Goal: Complete application form: Complete application form

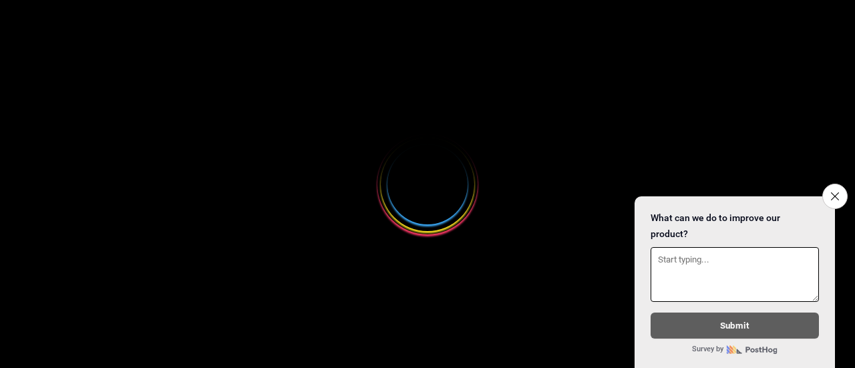
select select
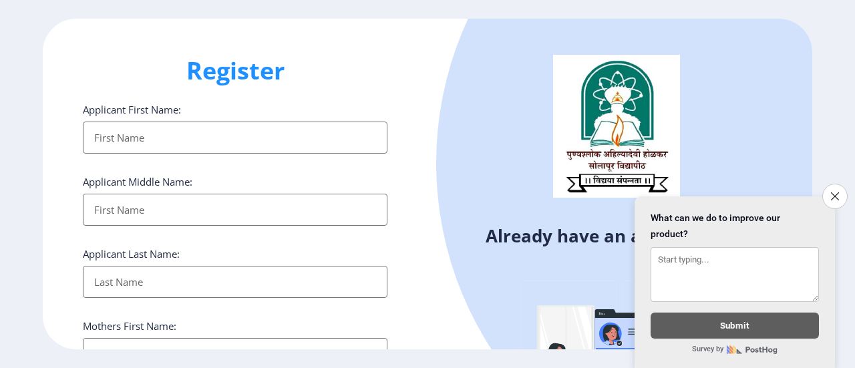
click at [220, 142] on input "Applicant First Name:" at bounding box center [235, 138] width 305 height 32
type input "Rohit"
type input "Kumbhar"
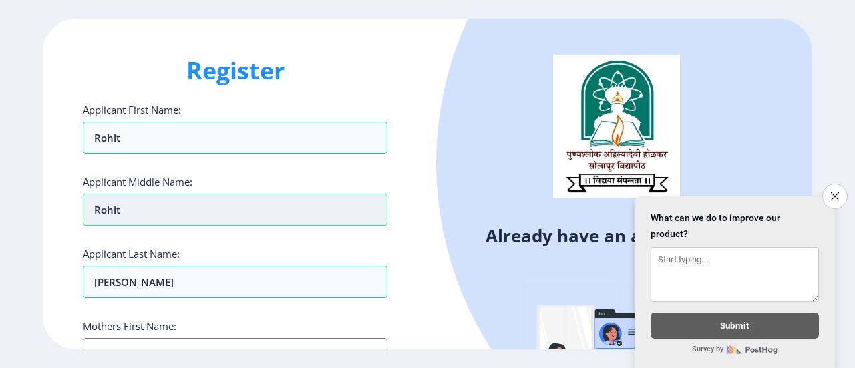
click at [134, 213] on input "Rohit" at bounding box center [235, 210] width 305 height 32
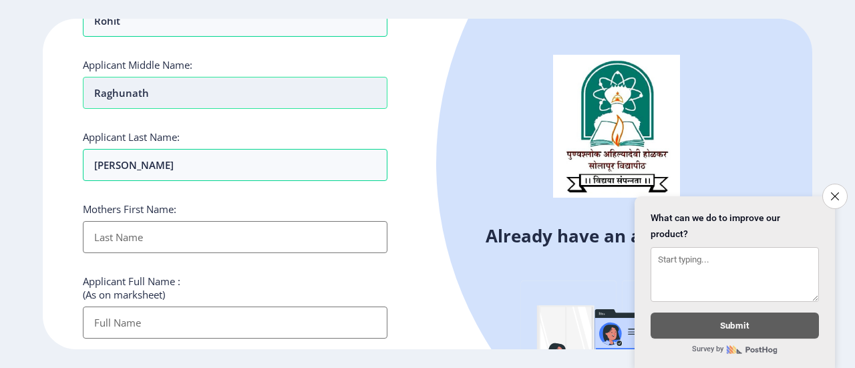
scroll to position [120, 0]
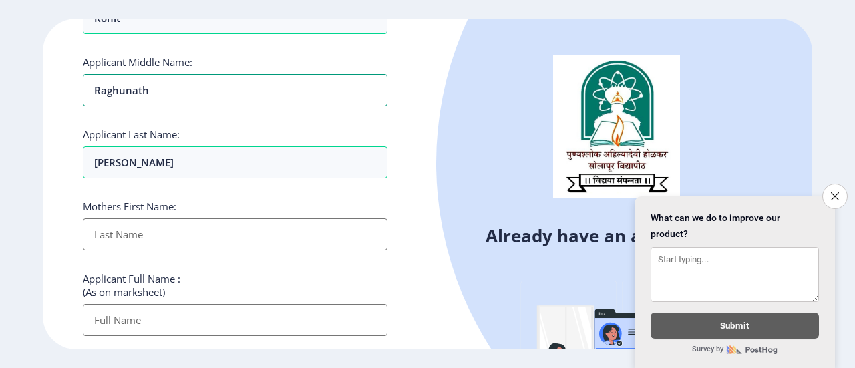
type input "Raghunath"
click at [140, 227] on input "Applicant First Name:" at bounding box center [235, 234] width 305 height 32
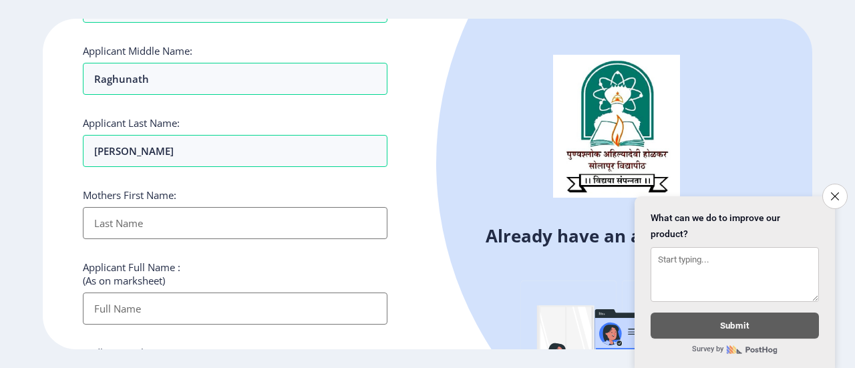
scroll to position [132, 0]
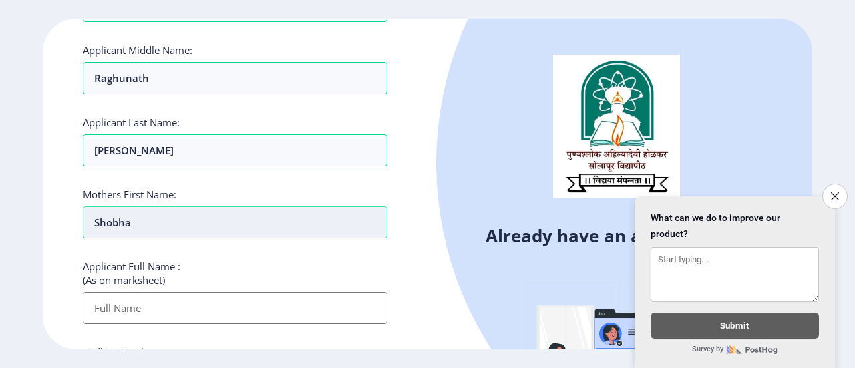
paste input "HOBHA"
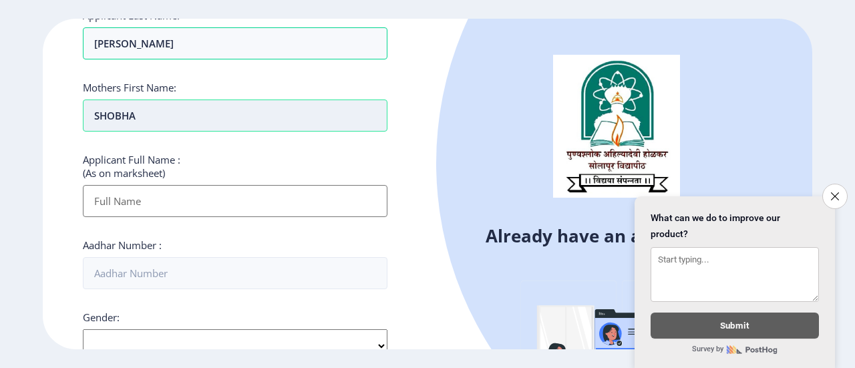
scroll to position [239, 0]
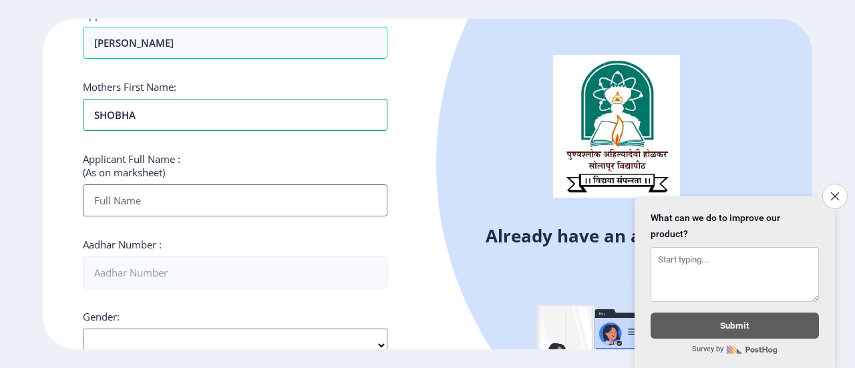
type input "SHOBHA"
click at [192, 205] on input "Applicant First Name:" at bounding box center [235, 200] width 305 height 32
click at [237, 190] on input "Applicant First Name:" at bounding box center [235, 200] width 305 height 32
paste input "KUMBHAR ROHIT RAGUNATH"
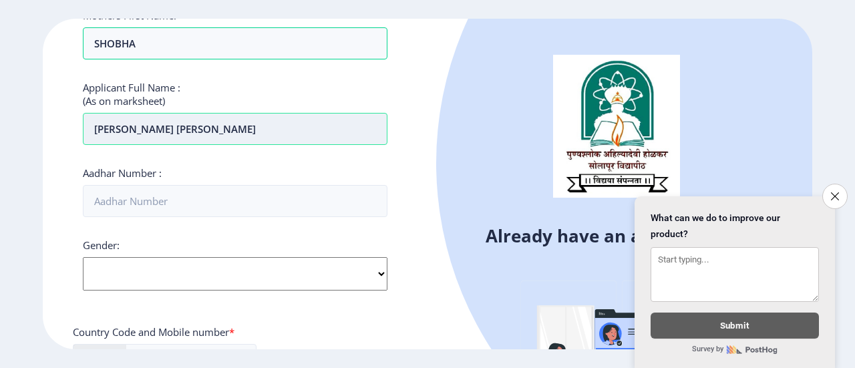
scroll to position [311, 0]
type input "KUMBHAR ROHIT RAGUNATH"
click at [237, 190] on input "Aadhar Number :" at bounding box center [235, 200] width 305 height 32
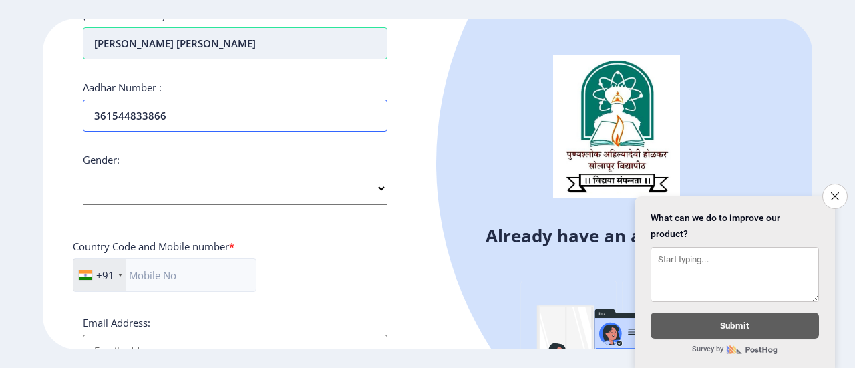
scroll to position [397, 0]
type input "361544833866"
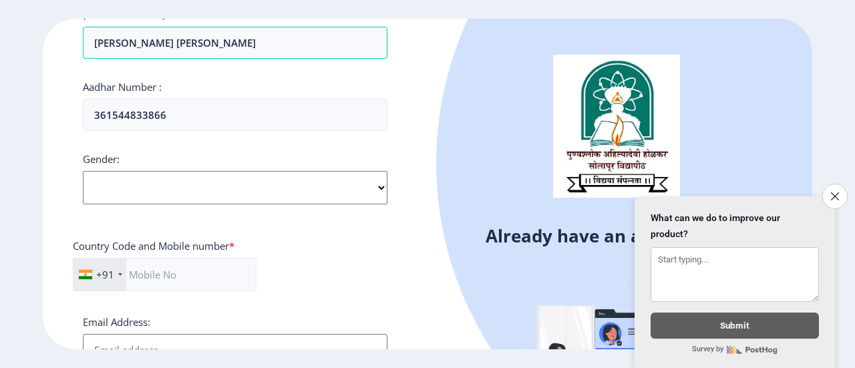
click at [234, 190] on select "Select Gender Male Female Other" at bounding box center [235, 187] width 305 height 33
select select "[DEMOGRAPHIC_DATA]"
click at [83, 171] on select "Select Gender Male Female Other" at bounding box center [235, 187] width 305 height 33
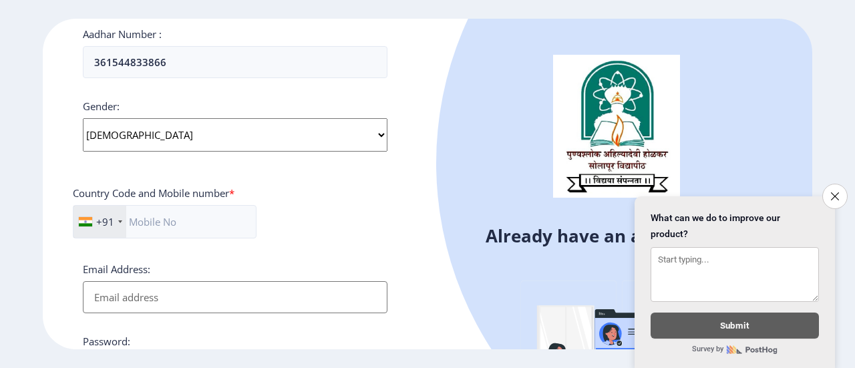
scroll to position [451, 0]
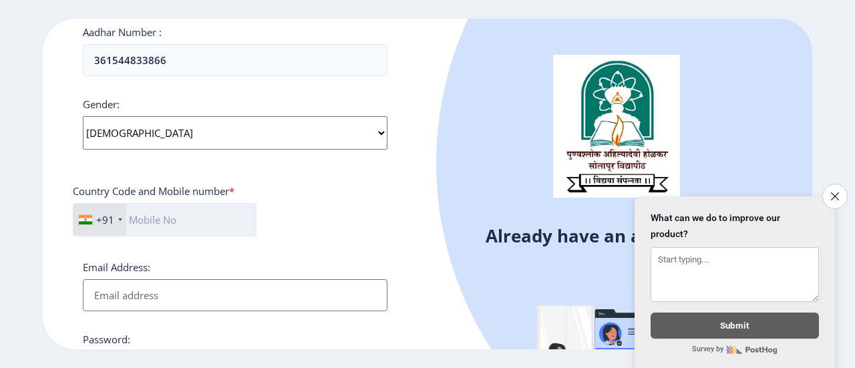
click at [207, 228] on input "text" at bounding box center [165, 219] width 184 height 33
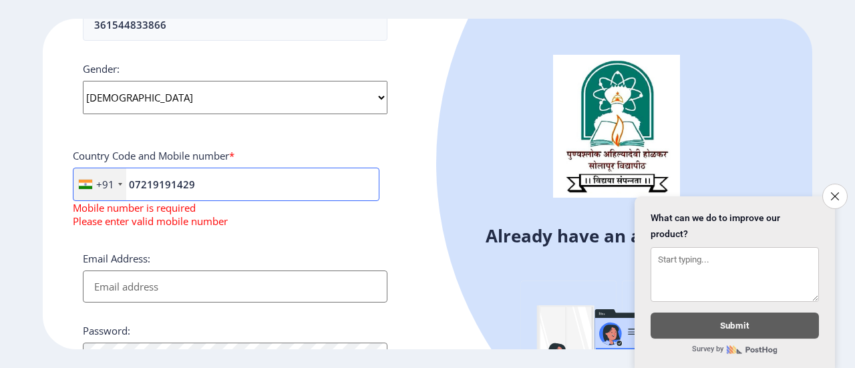
scroll to position [496, 0]
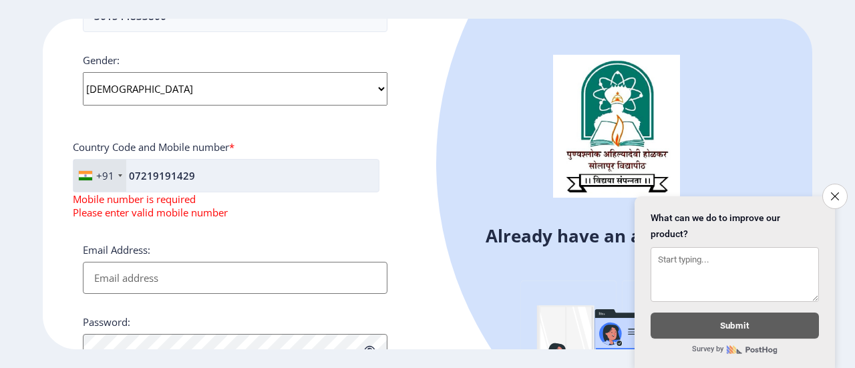
click at [138, 176] on input "07219191429" at bounding box center [226, 175] width 307 height 33
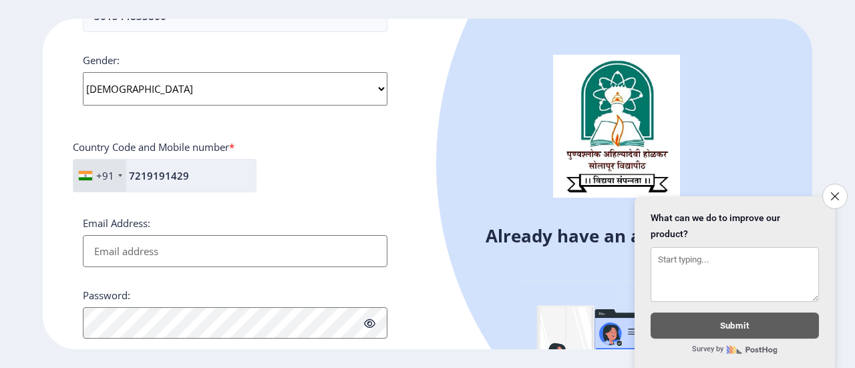
scroll to position [534, 0]
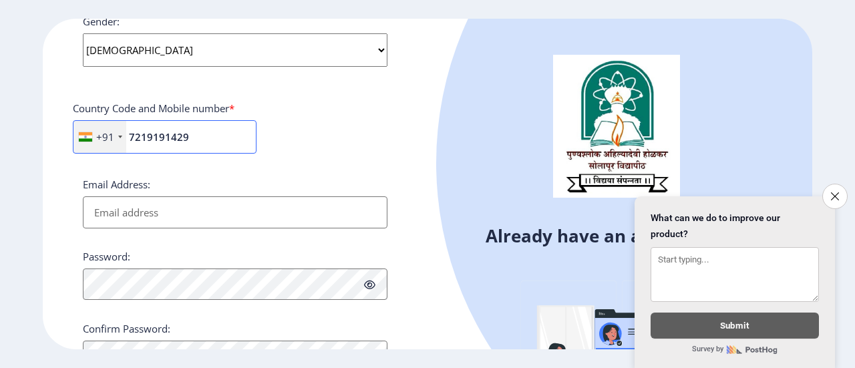
type input "7219191429"
click at [127, 198] on input "Email Address:" at bounding box center [235, 212] width 305 height 32
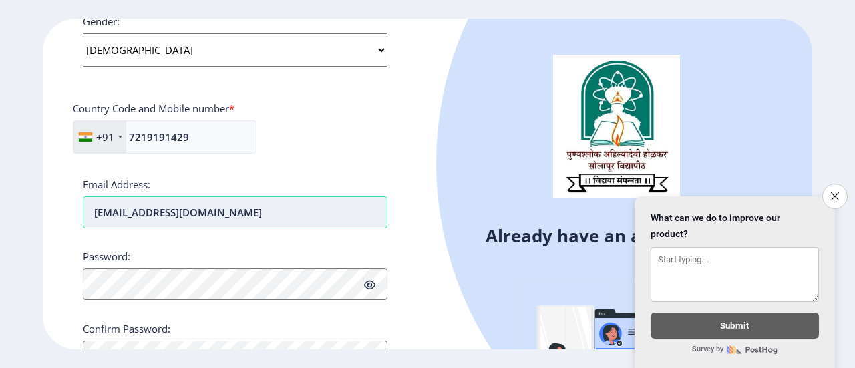
scroll to position [595, 0]
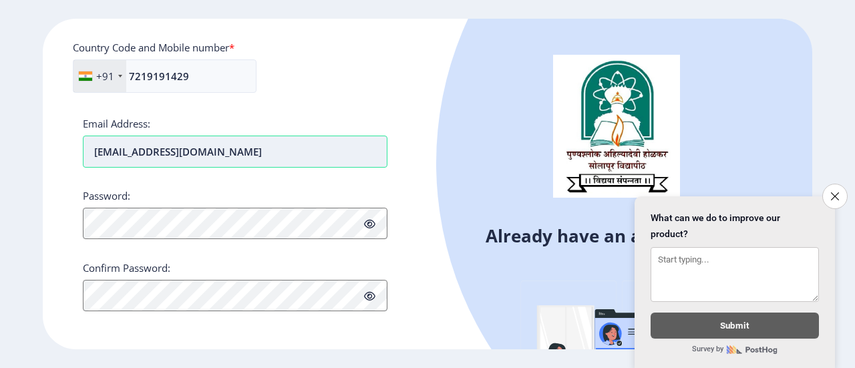
type input "rohitkumbhar043@gmail.com"
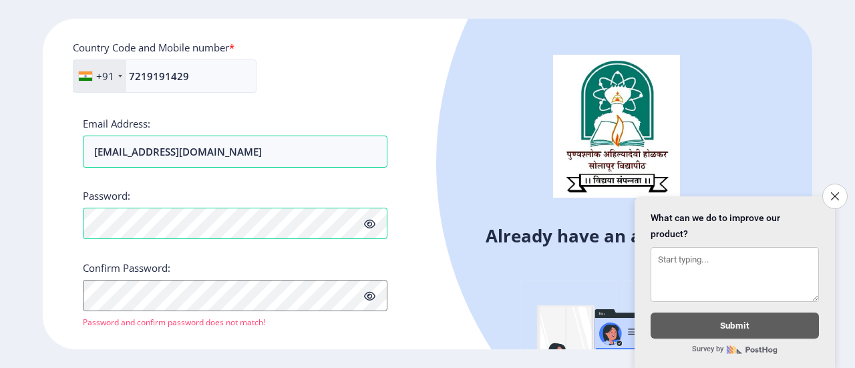
click at [371, 219] on icon at bounding box center [369, 224] width 11 height 10
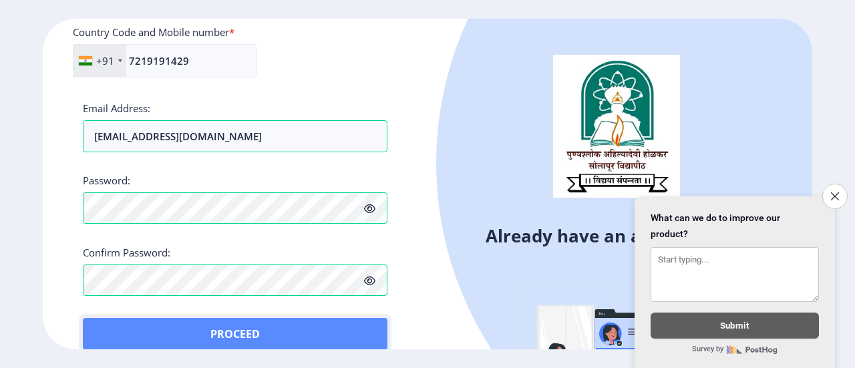
click at [113, 320] on button "Proceed" at bounding box center [235, 334] width 305 height 32
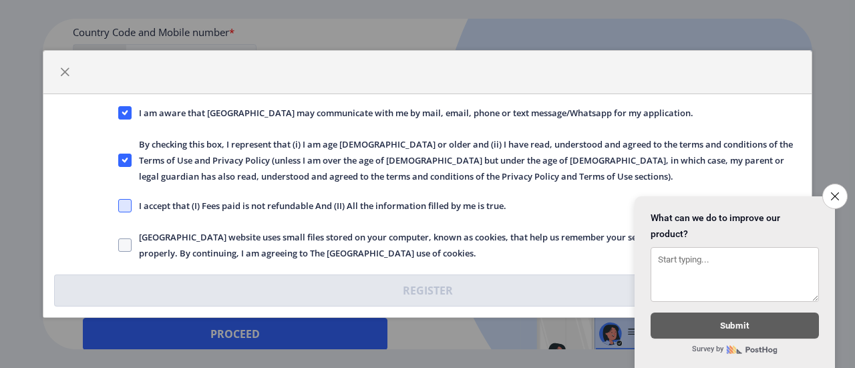
click at [120, 206] on span at bounding box center [124, 205] width 13 height 13
click at [119, 206] on input "I accept that (I) Fees paid is not refundable And (II) All the information fill…" at bounding box center [118, 206] width 1 height 1
checkbox input "true"
click at [118, 236] on label "Solapur University website uses small files stored on your computer, known as c…" at bounding box center [459, 245] width 683 height 32
click at [118, 245] on input "Solapur University website uses small files stored on your computer, known as c…" at bounding box center [118, 245] width 1 height 1
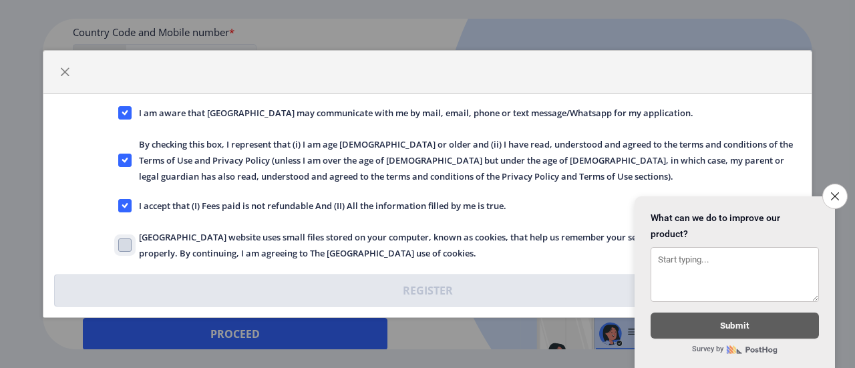
checkbox input "true"
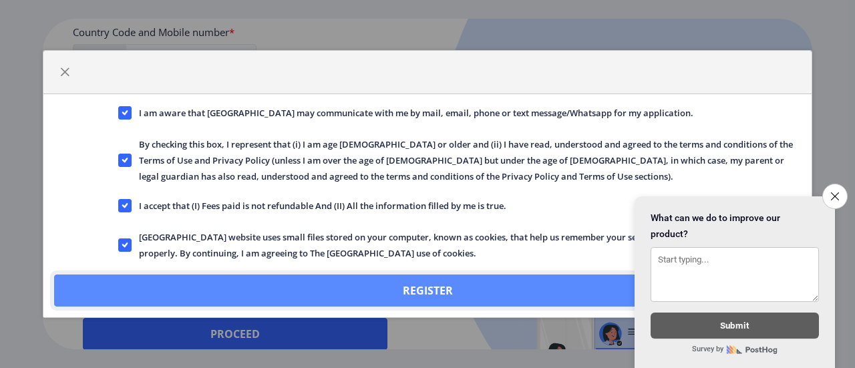
click at [306, 283] on button "Register" at bounding box center [427, 290] width 747 height 32
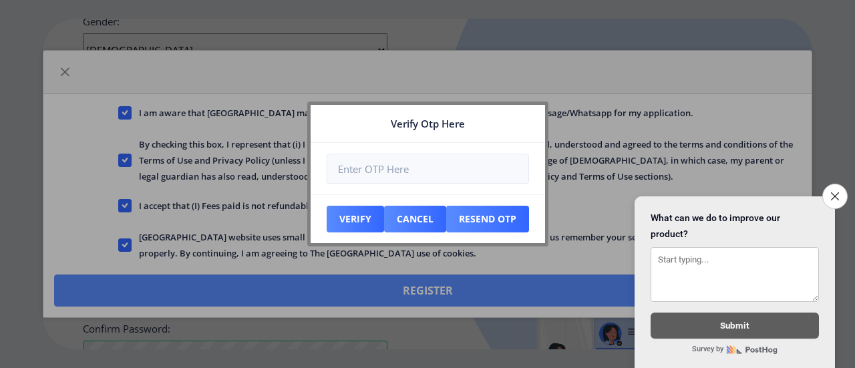
scroll to position [687, 0]
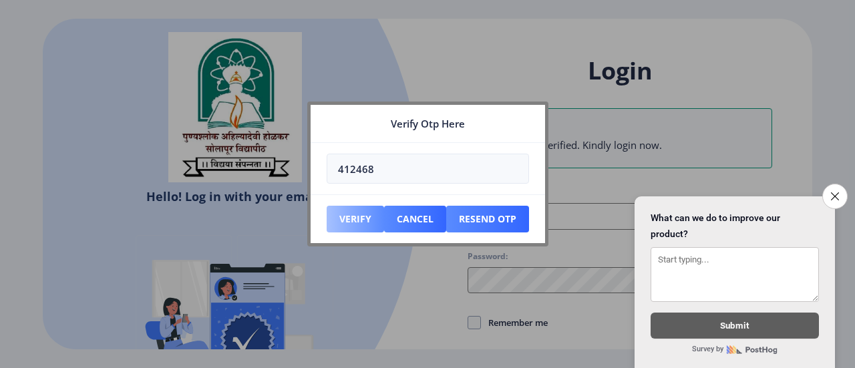
type input "412468"
click at [357, 216] on button "Verify" at bounding box center [355, 219] width 57 height 27
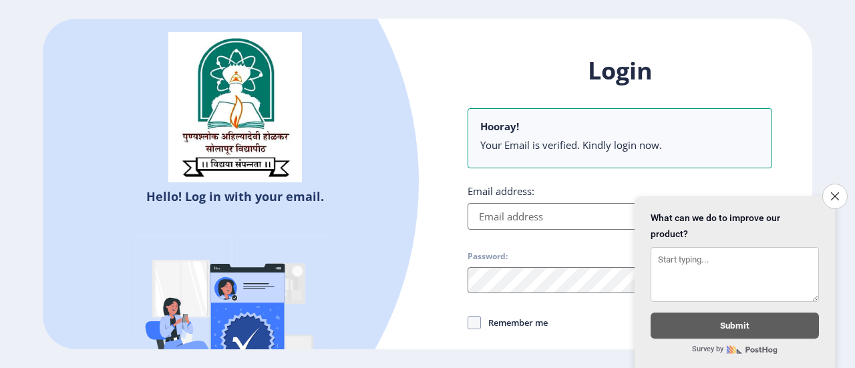
click at [486, 65] on h1 "Login" at bounding box center [620, 71] width 305 height 32
type input "rohitkumbhar043@gmail.com"
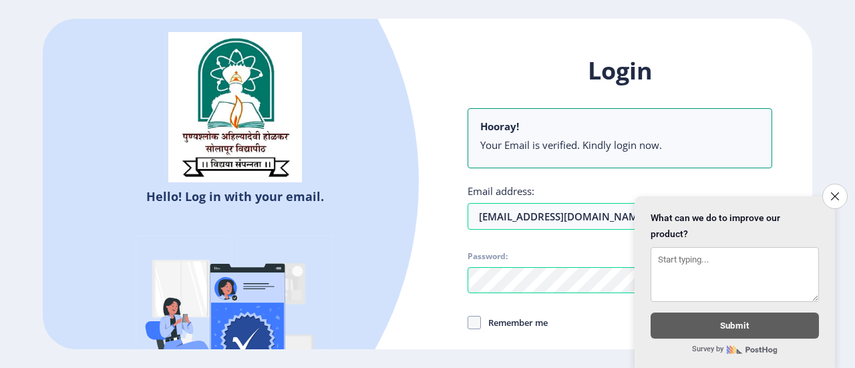
click at [486, 324] on span "Remember me" at bounding box center [514, 323] width 67 height 16
click at [468, 323] on input "Remember me" at bounding box center [468, 323] width 1 height 1
checkbox input "true"
click at [838, 192] on icon "Close survey" at bounding box center [834, 196] width 9 height 9
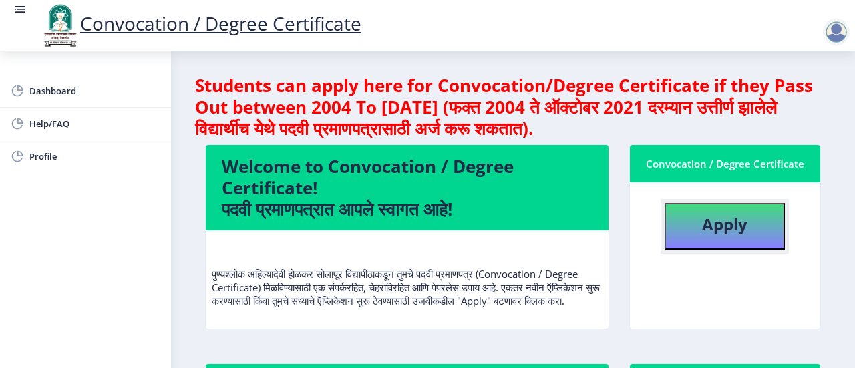
click at [729, 236] on button "Apply" at bounding box center [725, 226] width 120 height 47
select select
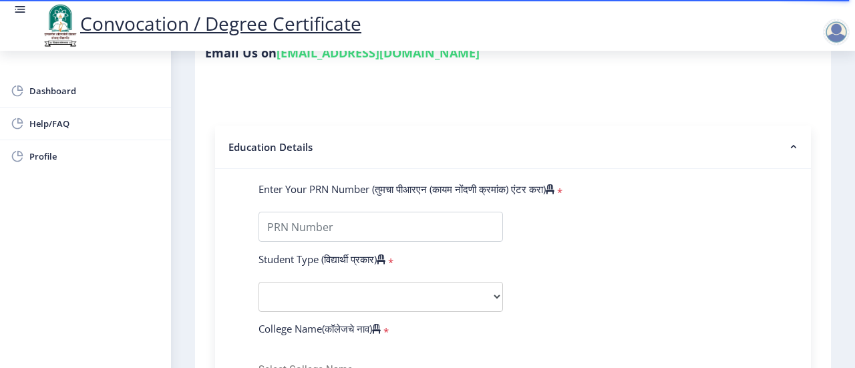
scroll to position [228, 0]
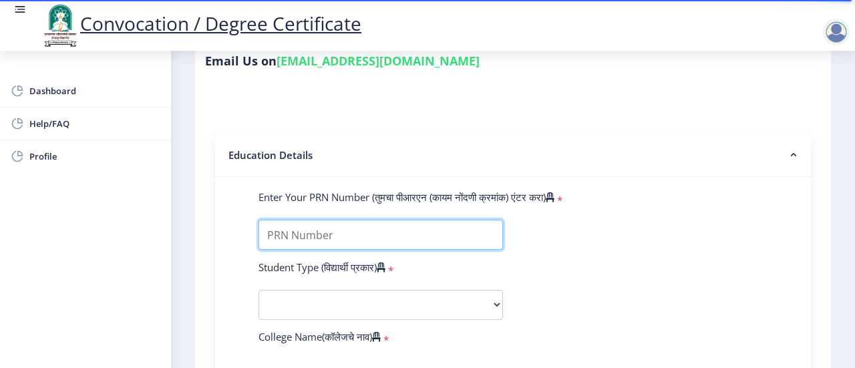
click at [375, 236] on input "Enter Your PRN Number (तुमचा पीआरएन (कायम नोंदणी क्रमांक) एंटर करा)" at bounding box center [380, 235] width 244 height 30
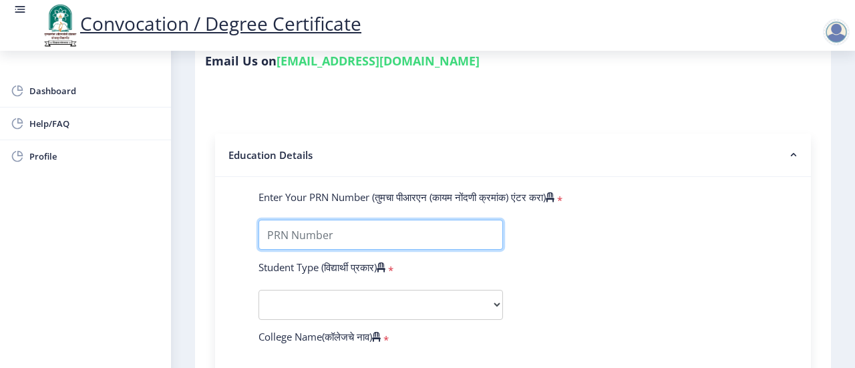
paste input "2017032500251615"
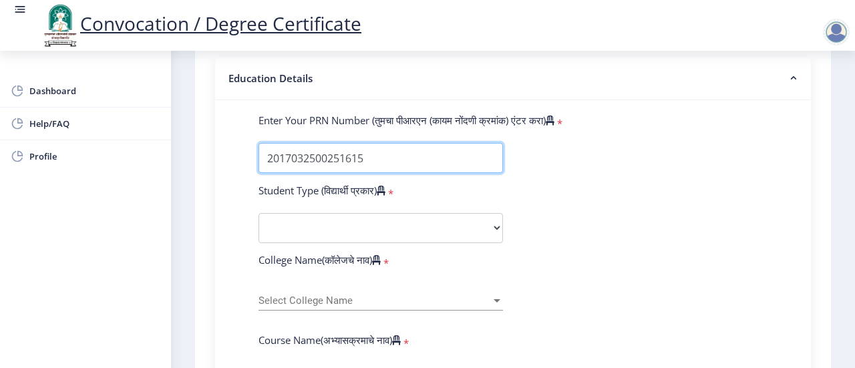
scroll to position [306, 0]
type input "2017032500251615"
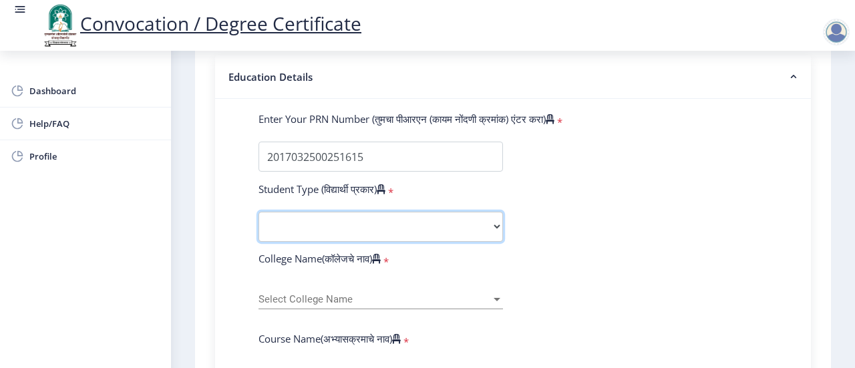
click at [341, 230] on select "Select Student Type Regular External" at bounding box center [380, 227] width 244 height 30
select select "Regular"
click at [258, 212] on select "Select Student Type Regular External" at bounding box center [380, 227] width 244 height 30
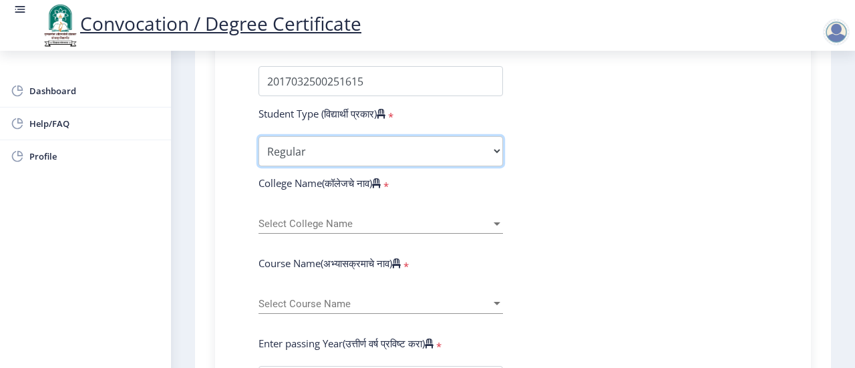
scroll to position [382, 0]
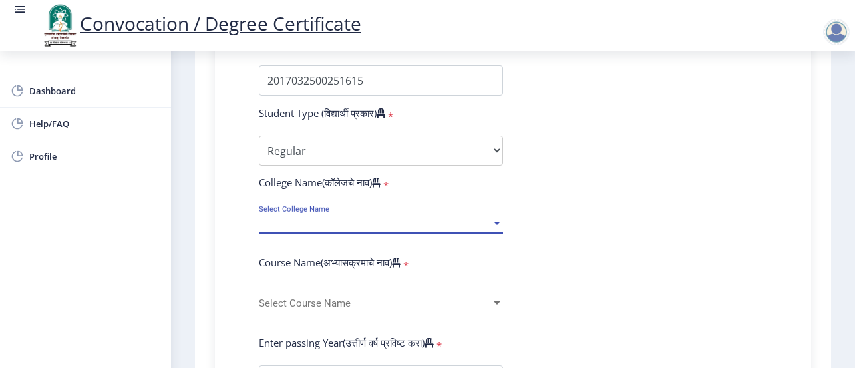
click at [331, 221] on span "Select College Name" at bounding box center [374, 223] width 232 height 11
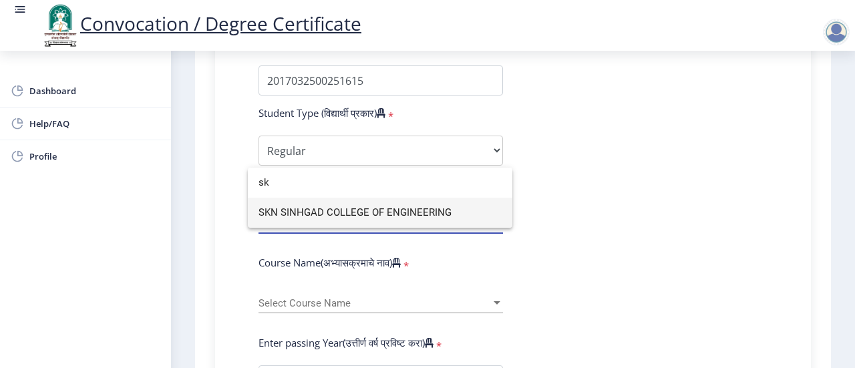
type input "s"
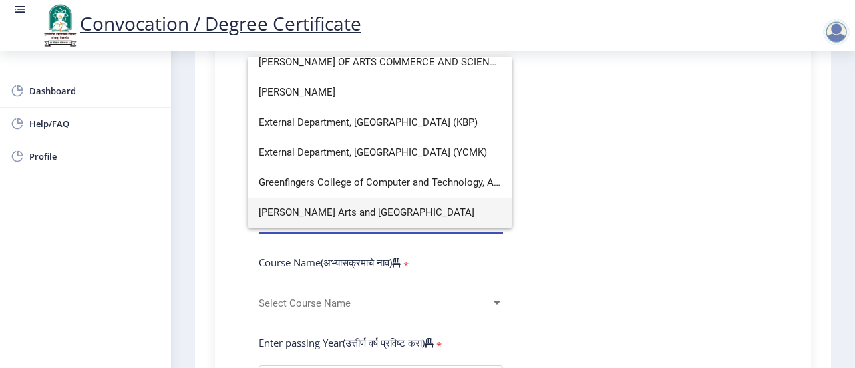
scroll to position [0, 0]
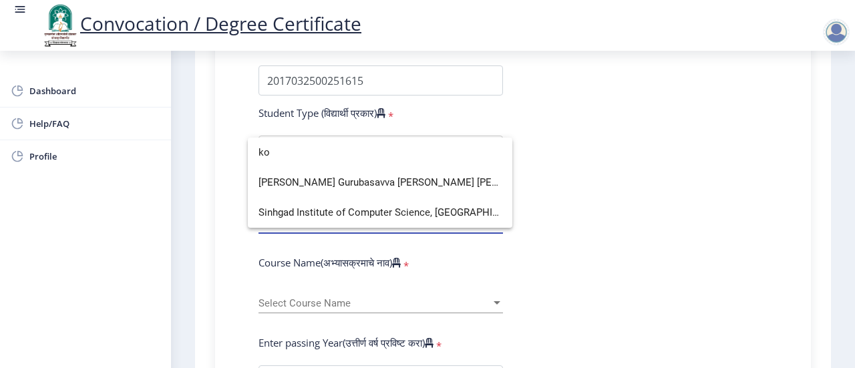
type input "ko"
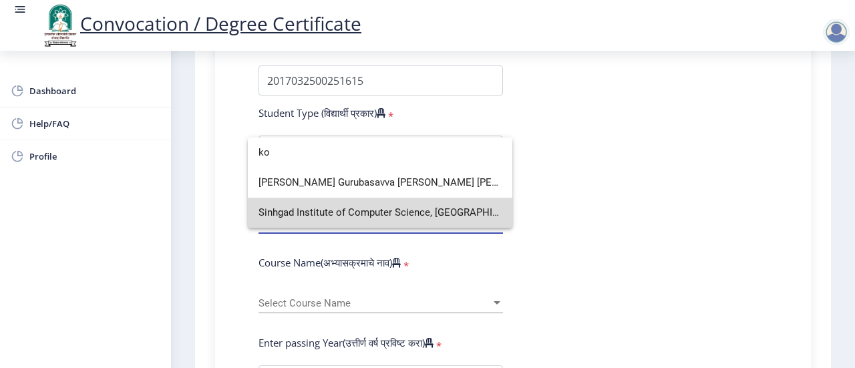
click at [357, 211] on span "Sinhgad Institute of Computer Science, Korti" at bounding box center [379, 213] width 243 height 30
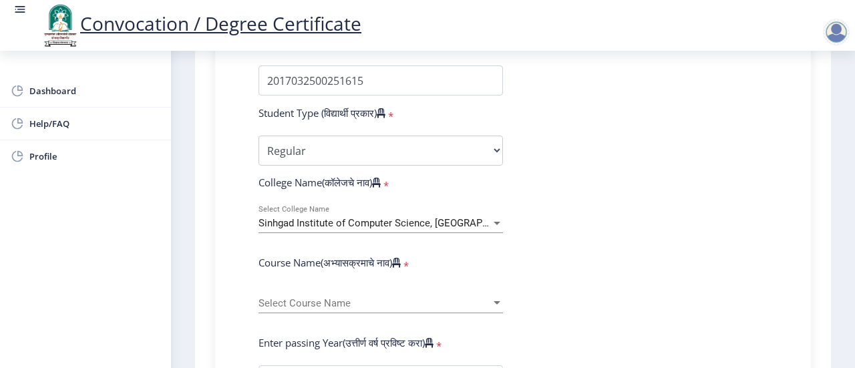
click at [359, 218] on span "Sinhgad Institute of Computer Science, Korti" at bounding box center [394, 223] width 272 height 12
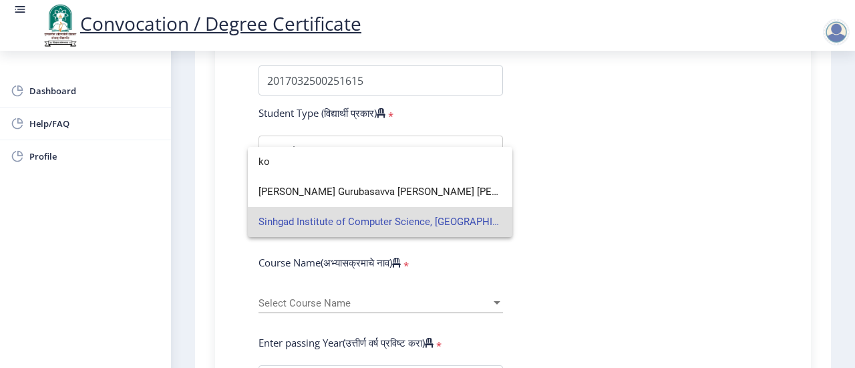
type input "k"
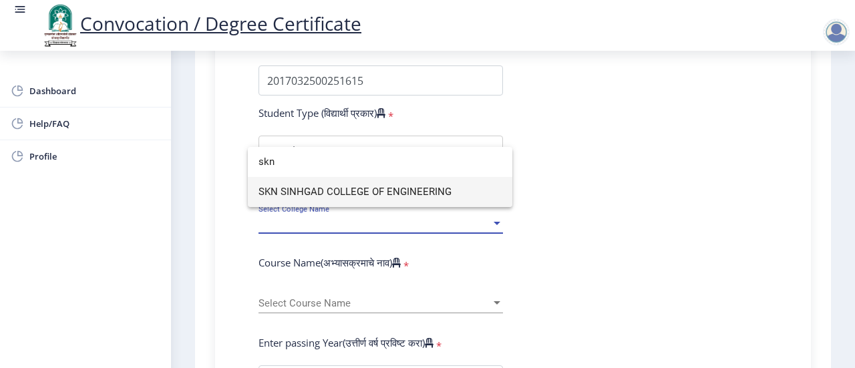
type input "skn"
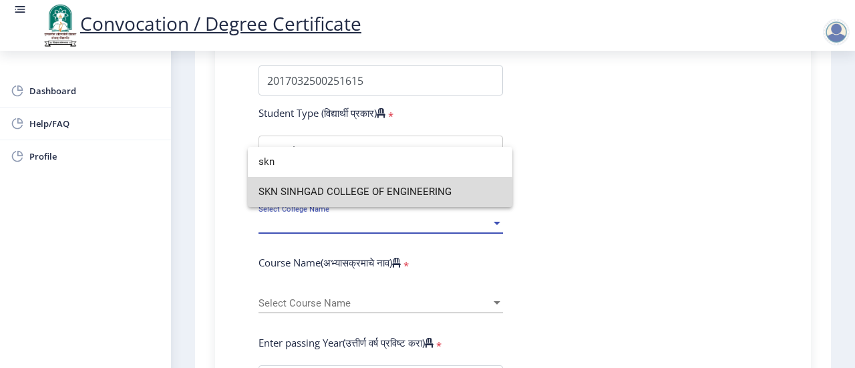
click at [375, 194] on span "SKN SINHGAD COLLEGE OF ENGINEERING" at bounding box center [379, 192] width 243 height 30
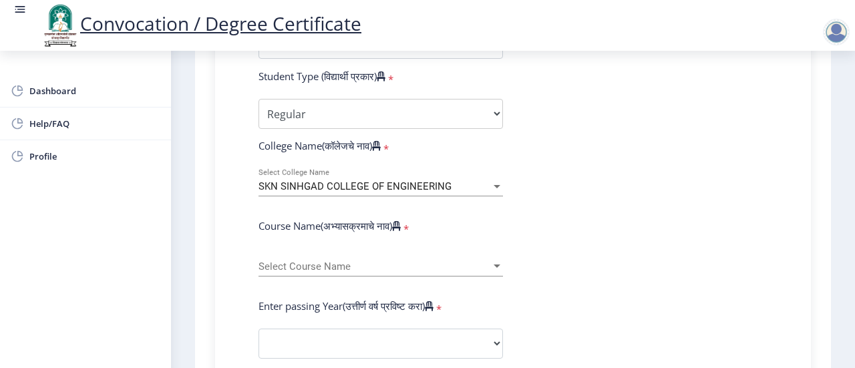
scroll to position [419, 0]
click at [386, 268] on span "Select Course Name" at bounding box center [374, 265] width 232 height 11
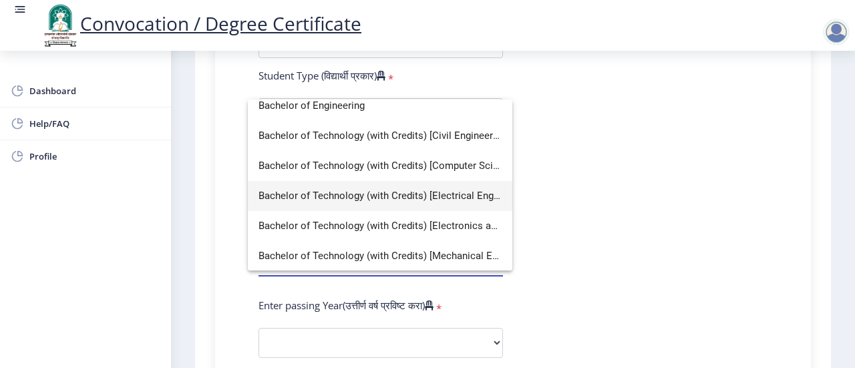
scroll to position [0, 0]
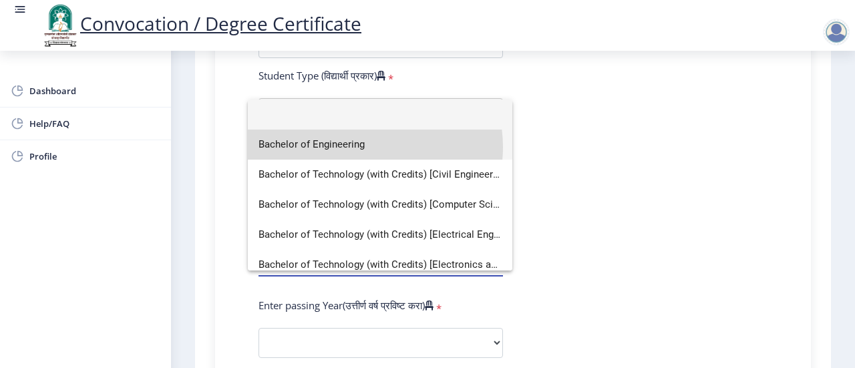
click at [367, 147] on span "Bachelor of Engineering" at bounding box center [379, 145] width 243 height 30
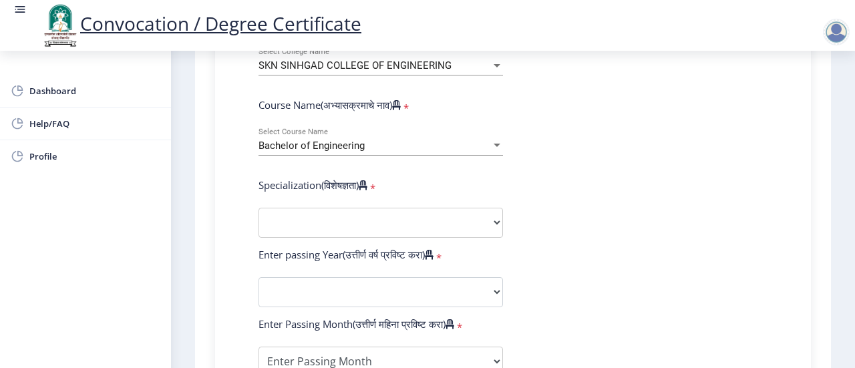
scroll to position [540, 0]
click at [329, 208] on select "Specialization Bio-Medical Engineering Civil Engineering Computer Science & Eng…" at bounding box center [380, 222] width 244 height 30
select select "Mechanical Engineering"
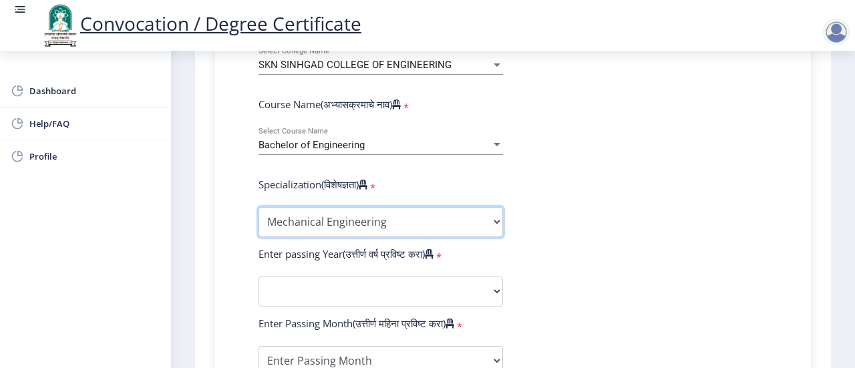
click at [258, 207] on select "Specialization Bio-Medical Engineering Civil Engineering Computer Science & Eng…" at bounding box center [380, 222] width 244 height 30
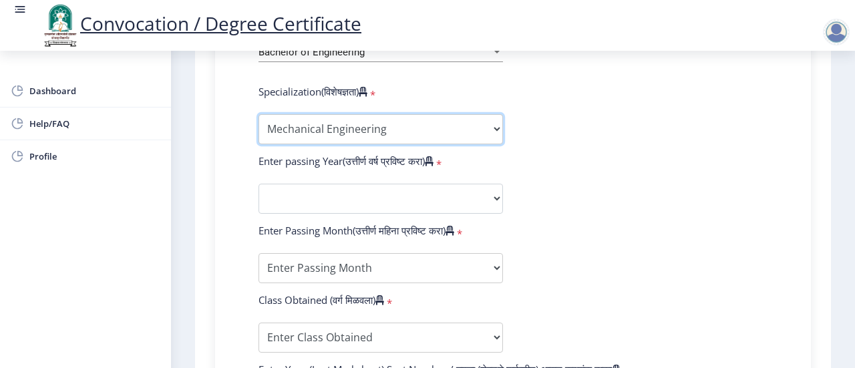
scroll to position [634, 0]
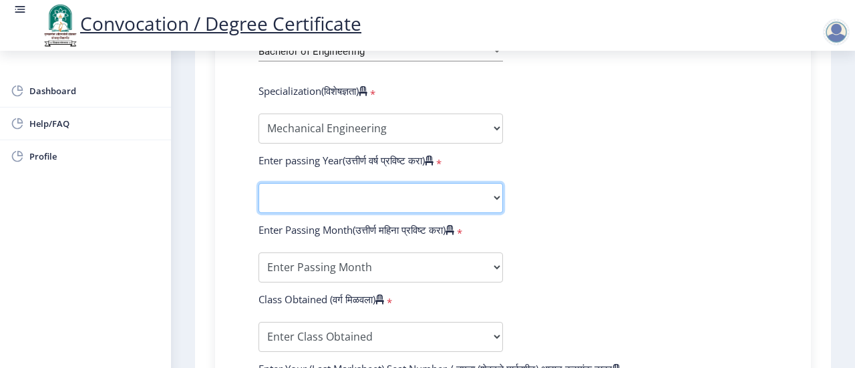
click at [310, 188] on select "2025 2024 2023 2022 2021 2020 2019 2018 2017 2016 2015 2014 2013 2012 2011 2010…" at bounding box center [380, 198] width 244 height 30
select select "2020"
click at [258, 183] on select "2025 2024 2023 2022 2021 2020 2019 2018 2017 2016 2015 2014 2013 2012 2011 2010…" at bounding box center [380, 198] width 244 height 30
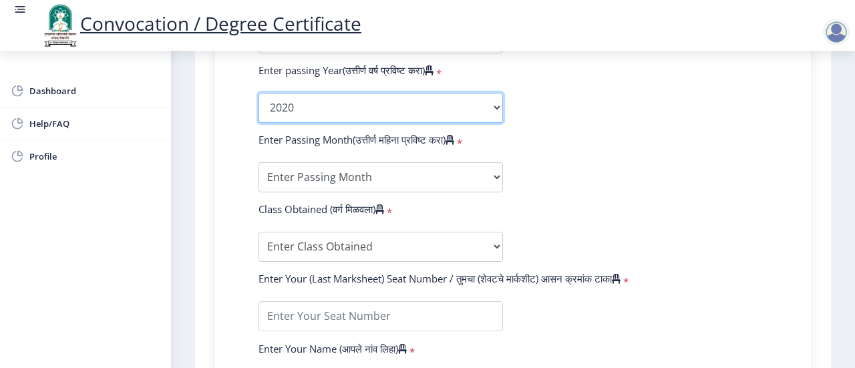
scroll to position [726, 0]
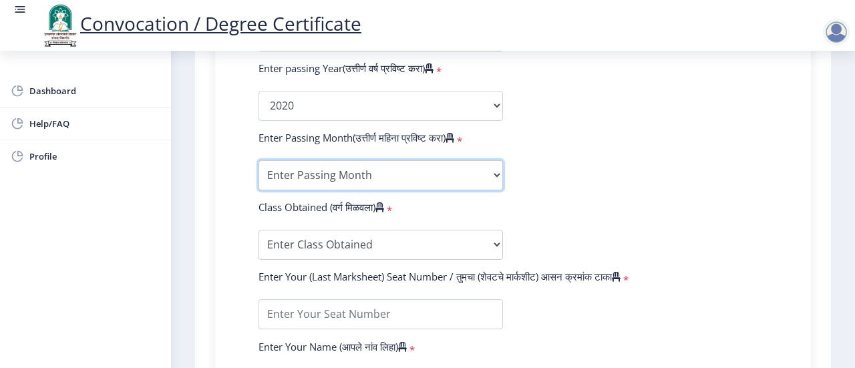
click at [358, 172] on select "Enter Passing Month March April May October November December" at bounding box center [380, 175] width 244 height 30
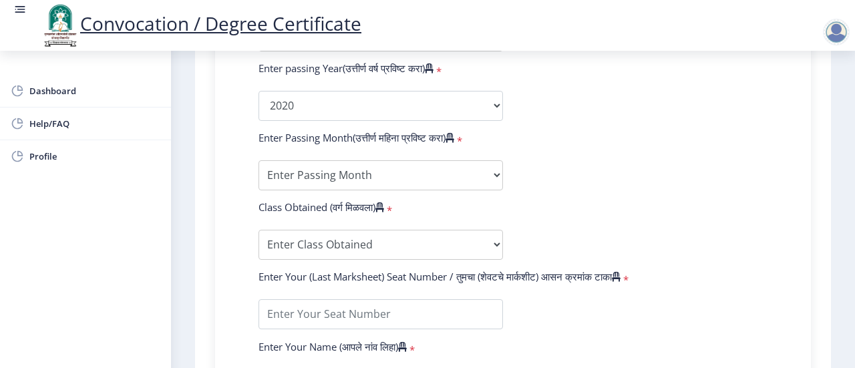
click at [343, 148] on div "Enter Passing Month(उत्तीर्ण महिना प्रविष्ट करा) *" at bounding box center [380, 140] width 264 height 19
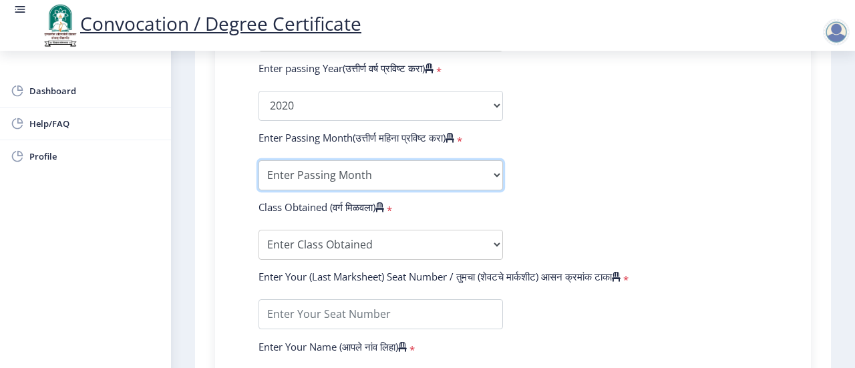
click at [331, 166] on select "Enter Passing Month March April May October November December" at bounding box center [380, 175] width 244 height 30
select select "December"
click at [258, 160] on select "Enter Passing Month March April May October November December" at bounding box center [380, 175] width 244 height 30
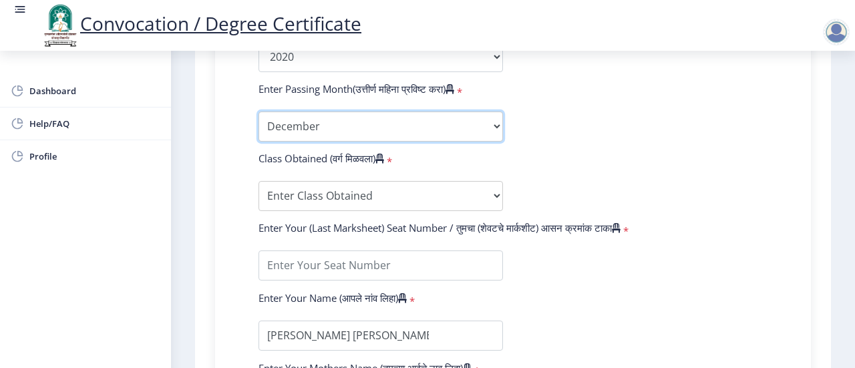
scroll to position [776, 0]
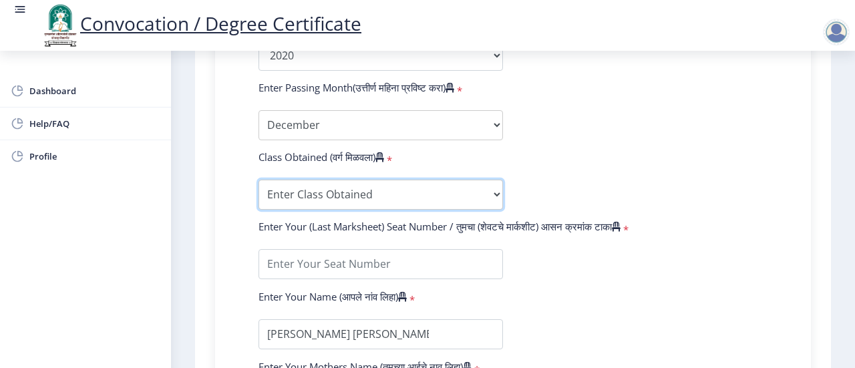
click at [365, 204] on select "Enter Class Obtained FIRST CLASS WITH DISTINCTION FIRST CLASS HIGHER SECOND CLA…" at bounding box center [380, 195] width 244 height 30
click at [309, 190] on select "Enter Class Obtained FIRST CLASS WITH DISTINCTION FIRST CLASS HIGHER SECOND CLA…" at bounding box center [380, 195] width 244 height 30
select select "Grade A"
click at [258, 180] on select "Enter Class Obtained FIRST CLASS WITH DISTINCTION FIRST CLASS HIGHER SECOND CLA…" at bounding box center [380, 195] width 244 height 30
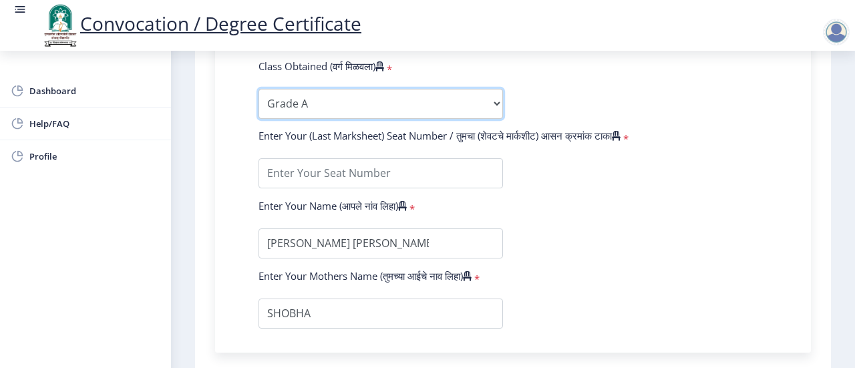
scroll to position [875, 0]
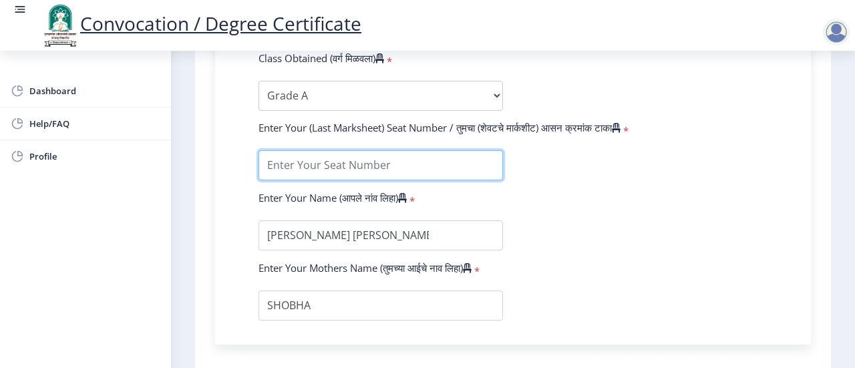
click at [317, 162] on input "textarea" at bounding box center [380, 165] width 244 height 30
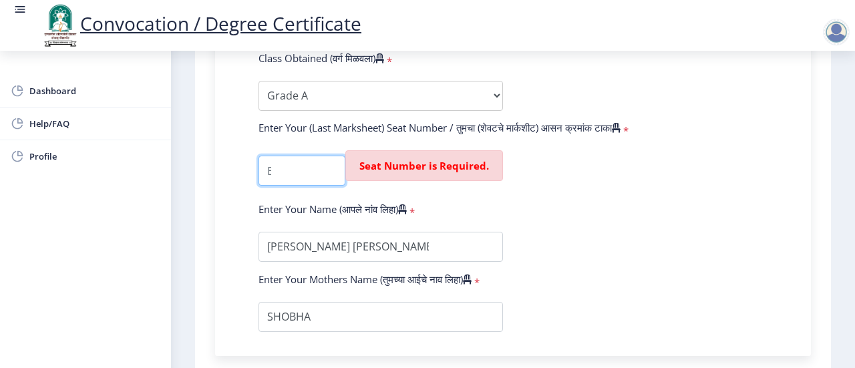
click at [299, 172] on input "textarea" at bounding box center [301, 171] width 87 height 30
paste input "725161"
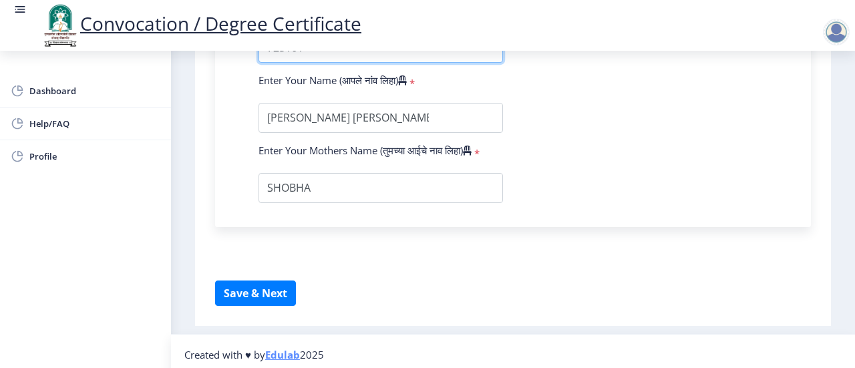
scroll to position [997, 0]
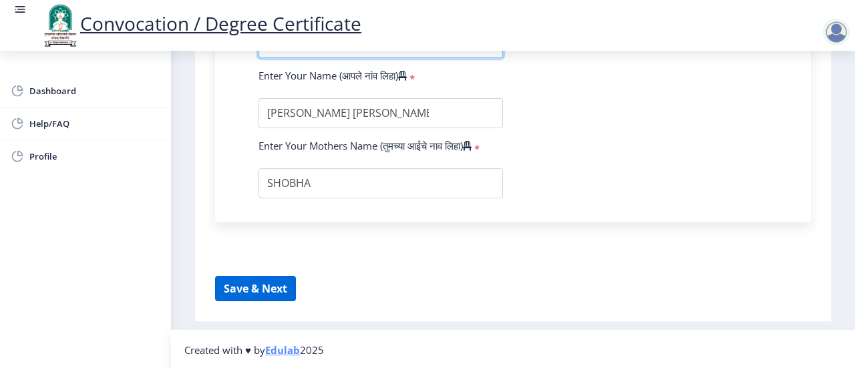
type input "725161"
click at [267, 287] on button "Save & Next" at bounding box center [255, 288] width 81 height 25
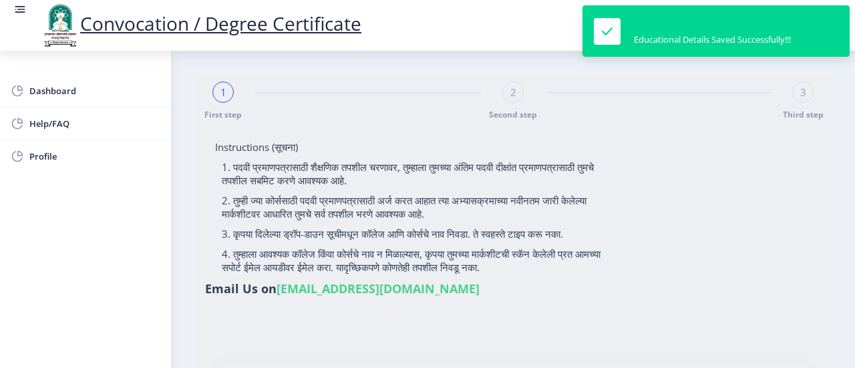
select select
type input "2017032500251615"
select select "Regular"
select select "2020"
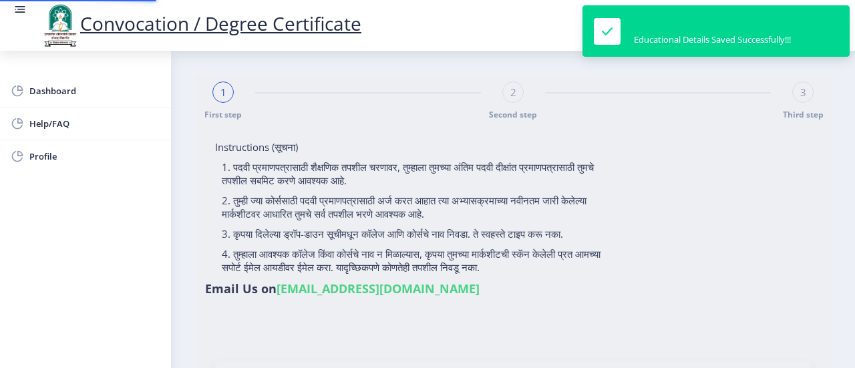
select select "December"
select select "Grade A"
type input "725161"
select select "Mechanical Engineering"
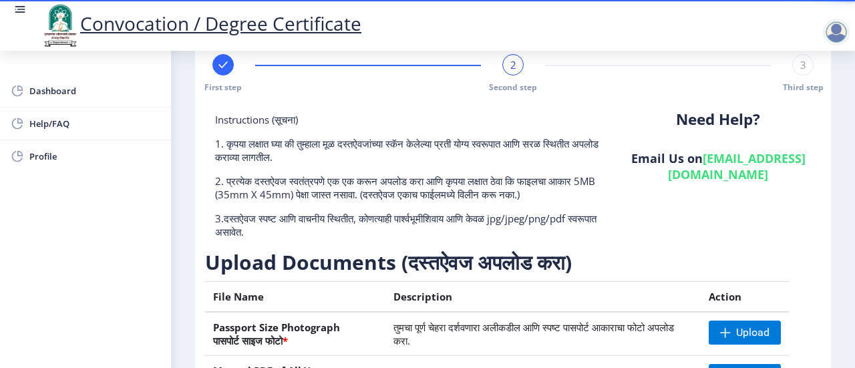
scroll to position [26, 0]
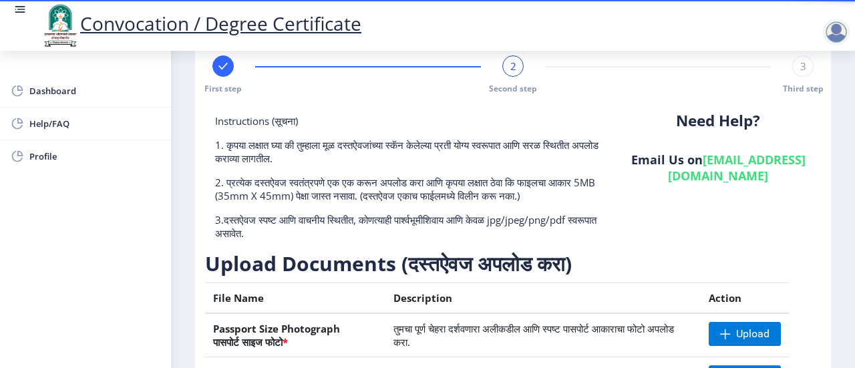
click at [828, 29] on div at bounding box center [836, 32] width 27 height 27
click at [69, 165] on link "Profile" at bounding box center [85, 156] width 171 height 32
select select
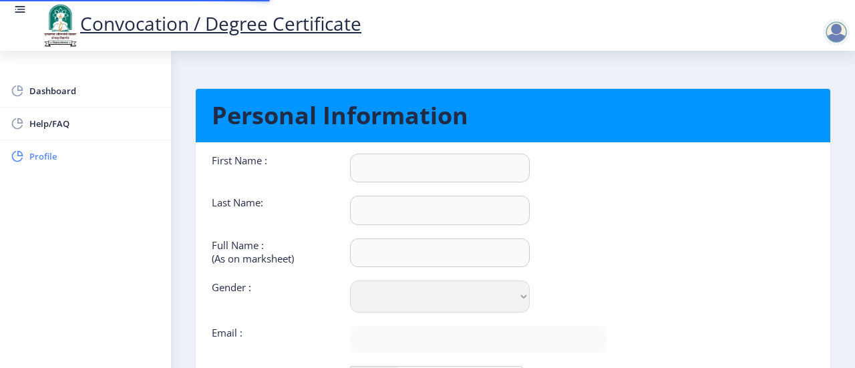
type input "Rohit"
type input "Kumbhar"
type input "KUMBHAR ROHIT RAGUNATH"
select select "[DEMOGRAPHIC_DATA]"
type input "rohitkumbhar043@gmail.com"
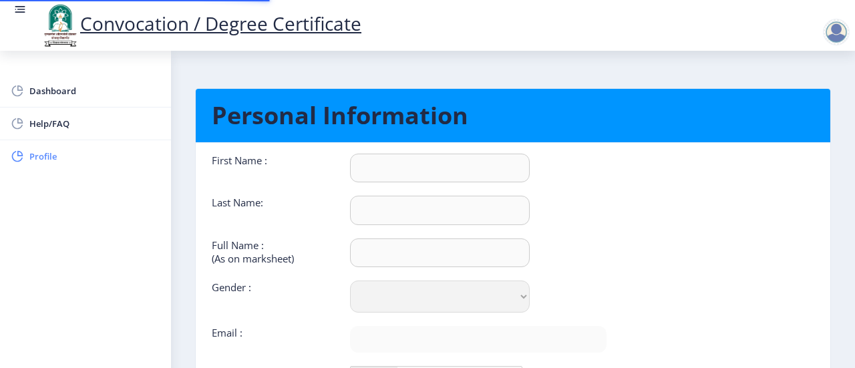
type input "7219191429"
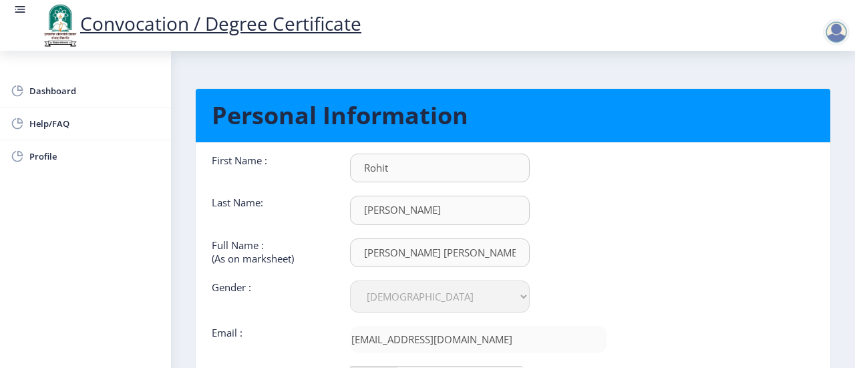
scroll to position [157, 0]
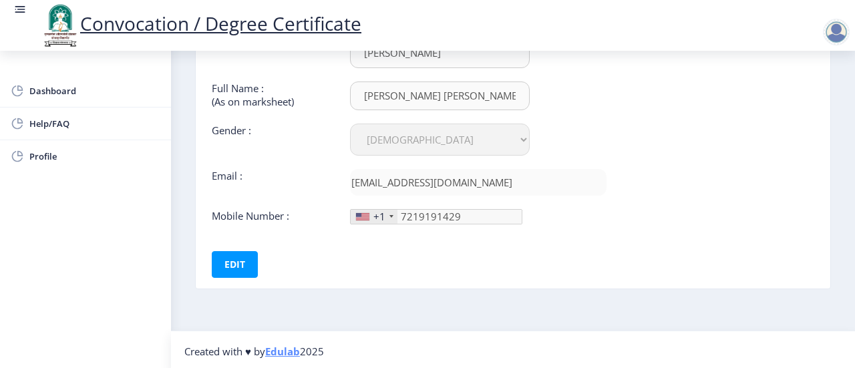
click at [842, 29] on div at bounding box center [836, 32] width 27 height 27
click at [799, 100] on span "Log out" at bounding box center [801, 104] width 85 height 16
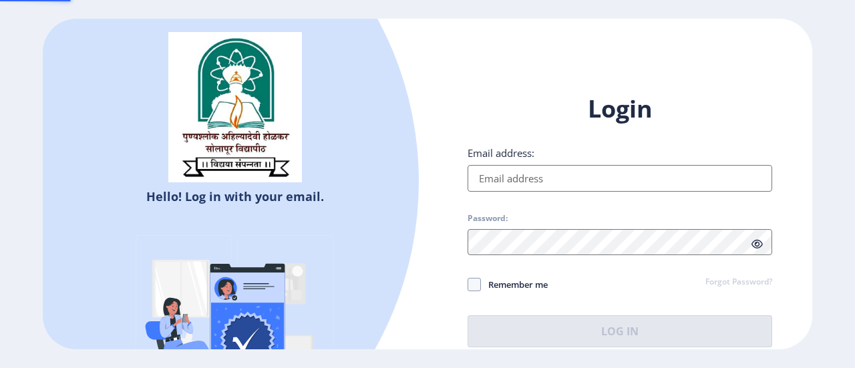
type input "rohitkumbhar043@gmail.com"
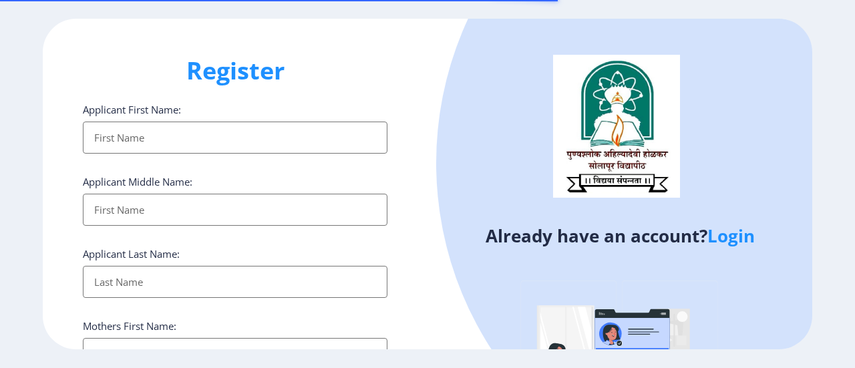
select select
